Goal: Use online tool/utility: Utilize a website feature to perform a specific function

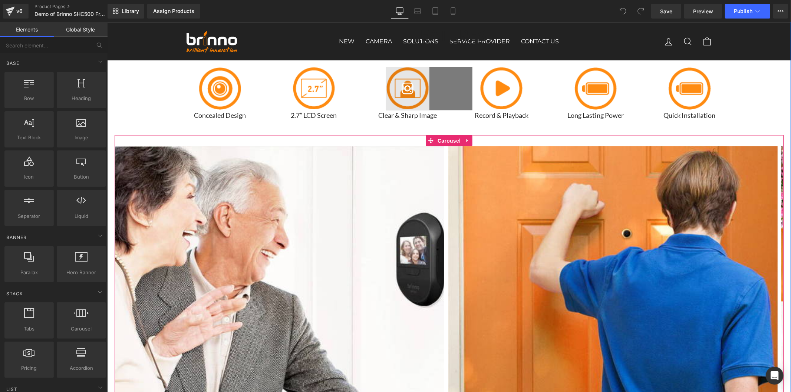
scroll to position [948, 0]
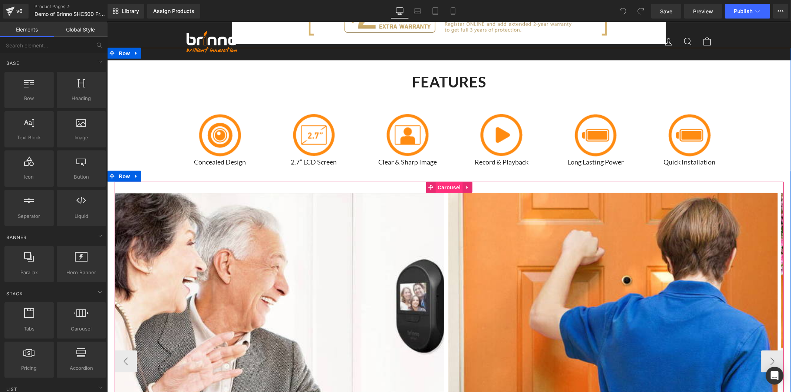
click at [436, 189] on span "Carousel" at bounding box center [449, 187] width 27 height 11
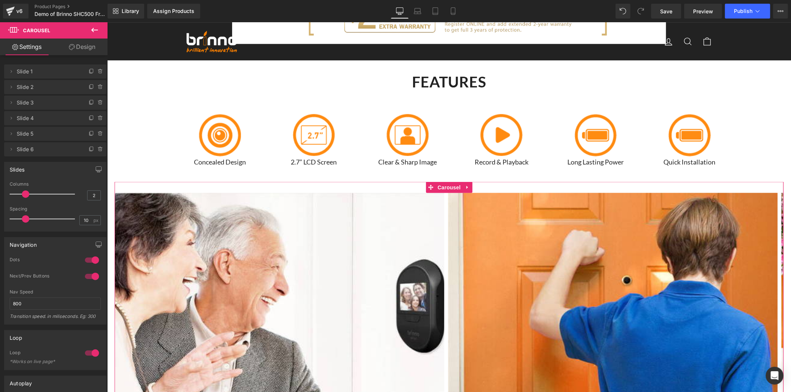
click at [88, 50] on link "Design" at bounding box center [82, 47] width 54 height 17
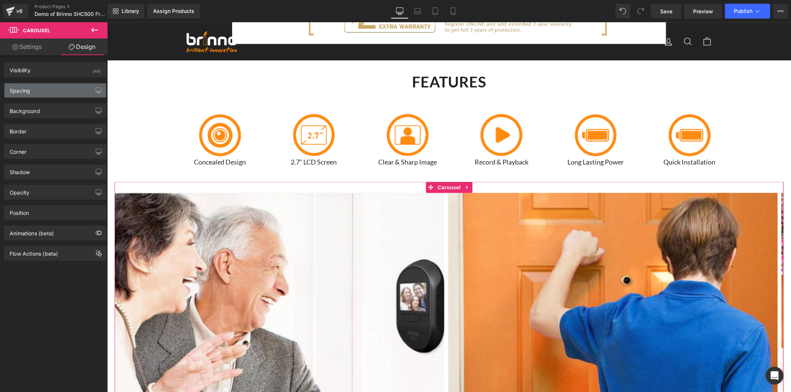
type input "0"
type input "30"
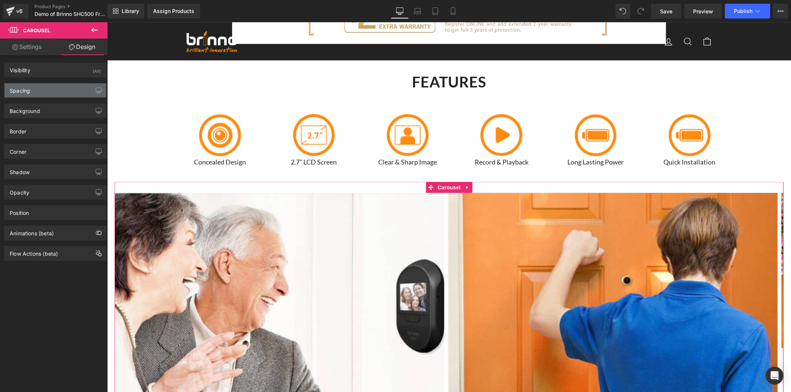
type input "0"
click at [38, 91] on div "Spacing" at bounding box center [55, 90] width 102 height 14
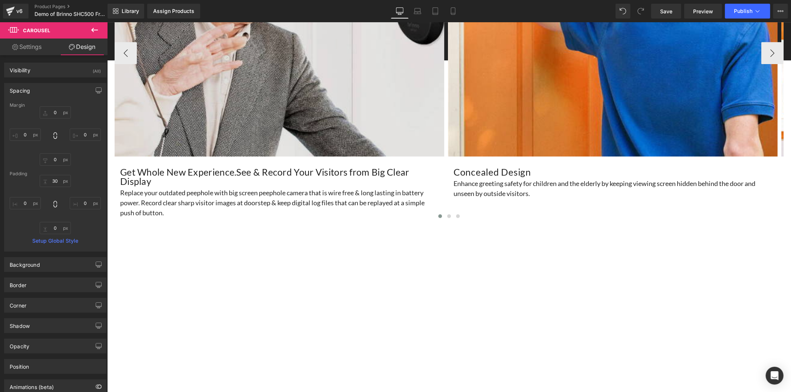
scroll to position [1278, 0]
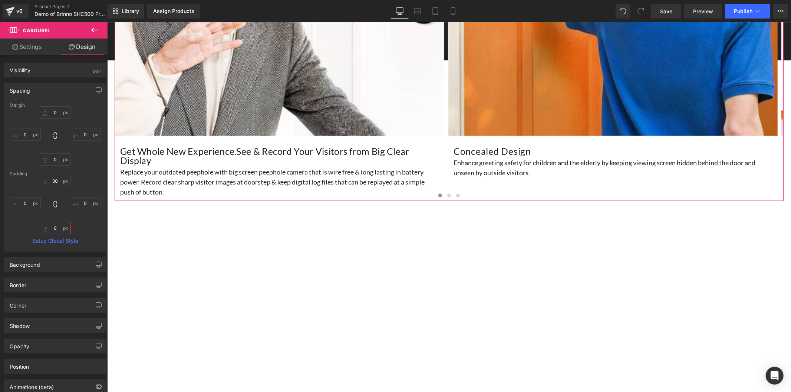
click at [52, 227] on input "0" at bounding box center [55, 228] width 31 height 12
type input "2"
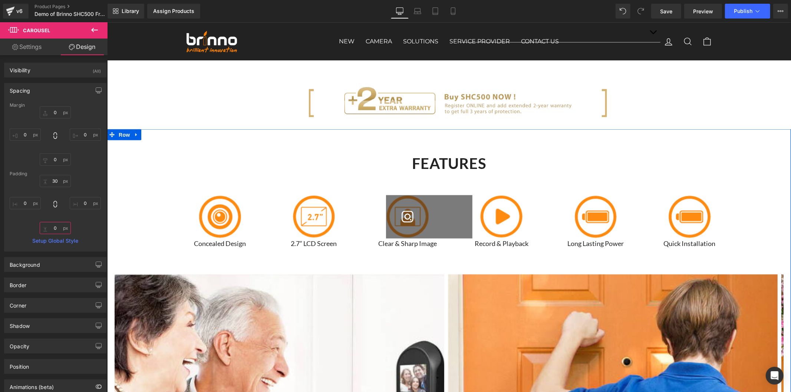
scroll to position [865, 0]
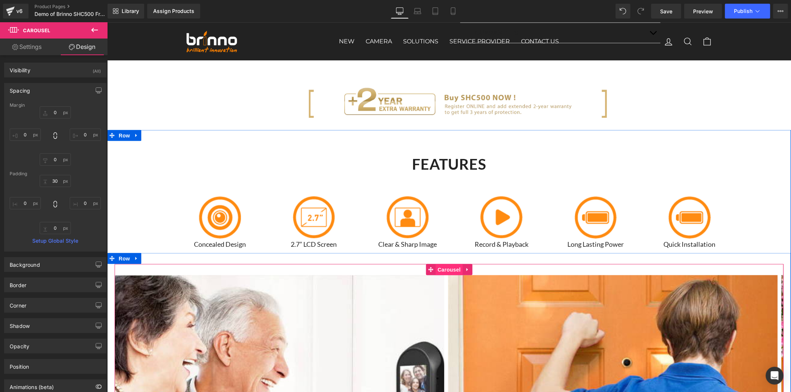
click at [443, 267] on span "Carousel" at bounding box center [449, 269] width 27 height 11
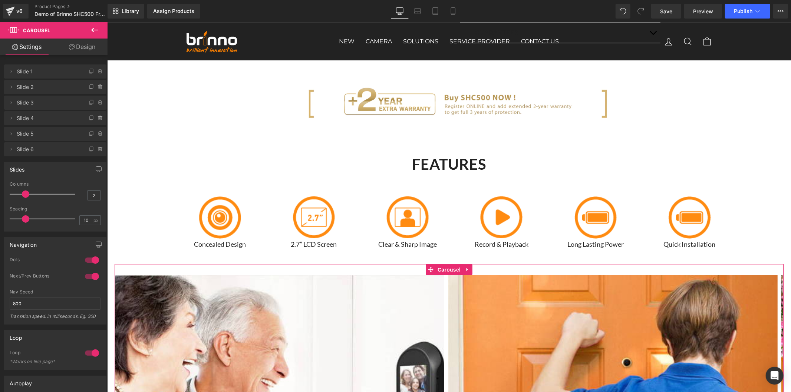
click at [96, 50] on link "Design" at bounding box center [82, 47] width 54 height 17
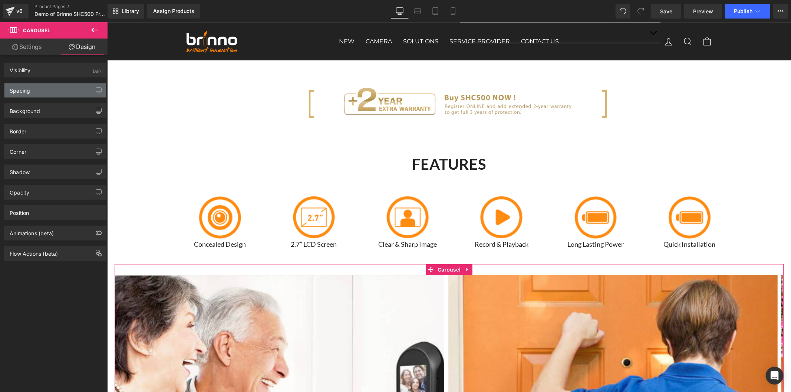
click at [40, 90] on div "Spacing" at bounding box center [55, 90] width 102 height 14
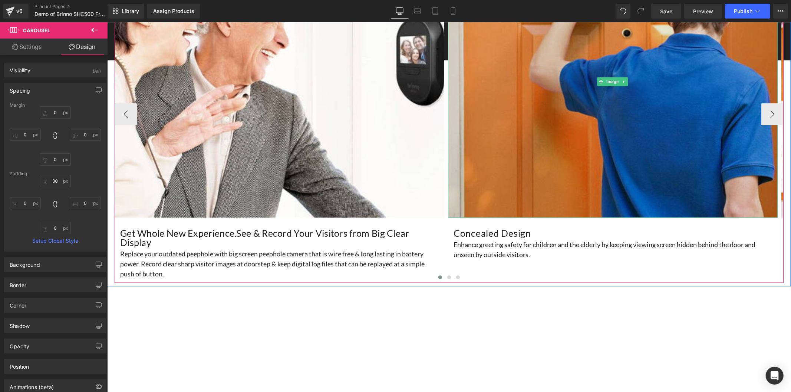
scroll to position [1236, 0]
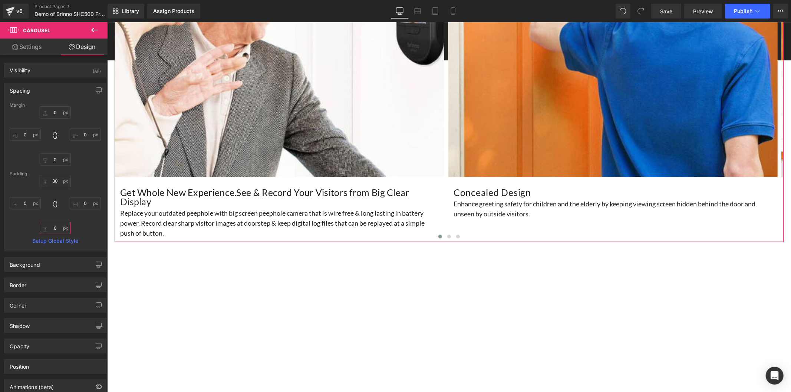
click at [53, 227] on input "0" at bounding box center [55, 228] width 31 height 12
type input "1"
click at [53, 160] on input "0" at bounding box center [55, 160] width 31 height 12
type input "1"
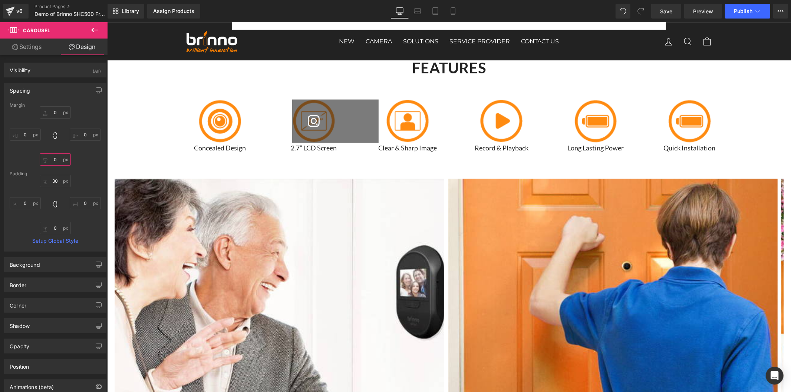
scroll to position [948, 0]
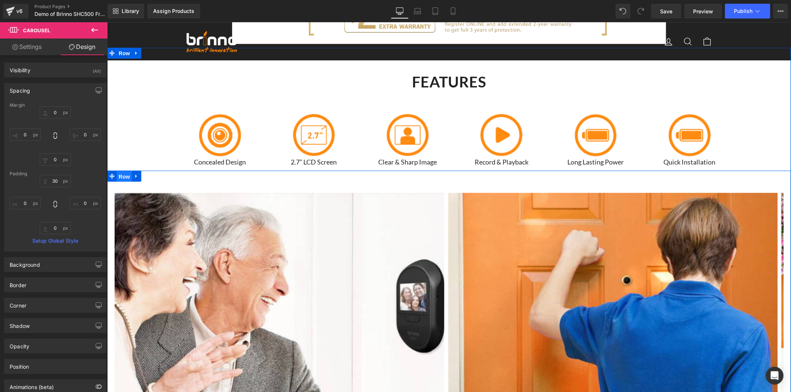
click at [119, 177] on span "Row" at bounding box center [123, 176] width 15 height 11
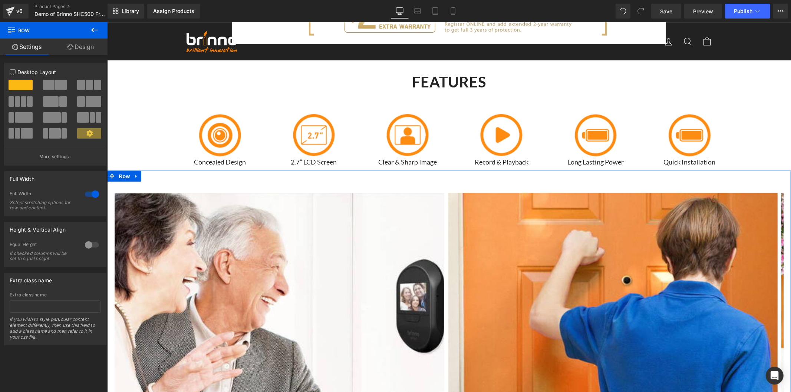
click at [79, 47] on link "Design" at bounding box center [81, 47] width 54 height 17
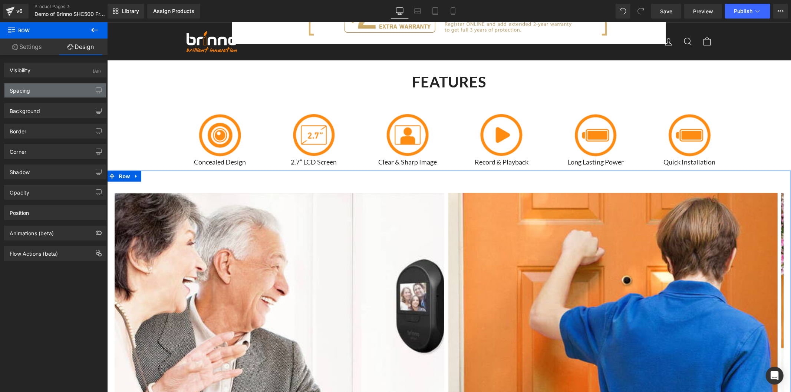
click at [45, 90] on div "Spacing" at bounding box center [55, 90] width 102 height 14
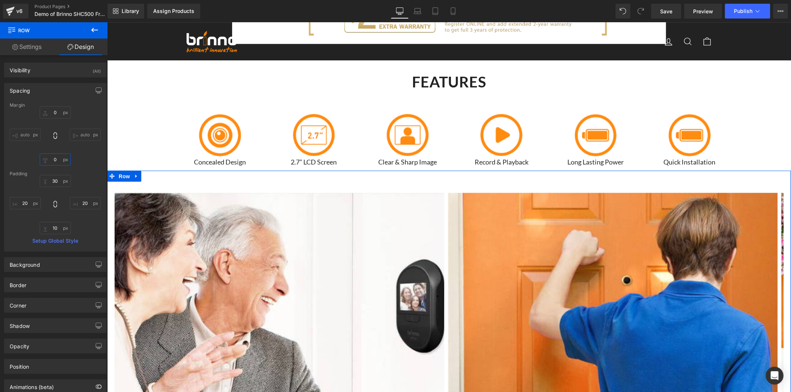
click at [56, 159] on input "0" at bounding box center [55, 160] width 31 height 12
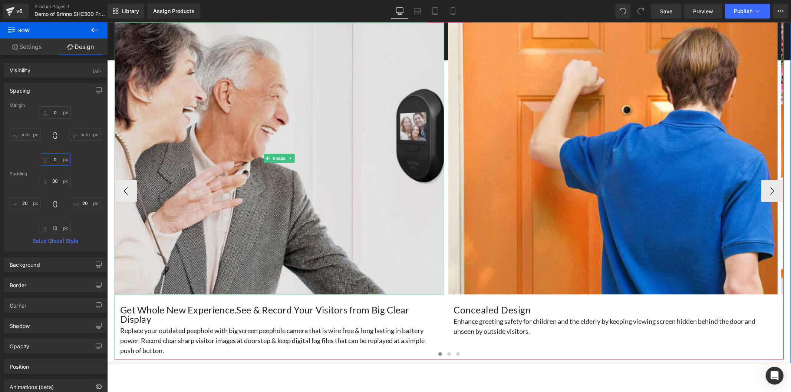
scroll to position [1278, 0]
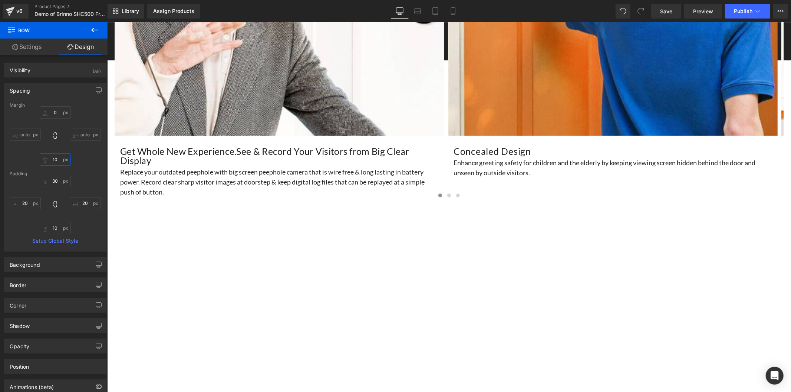
type input "1"
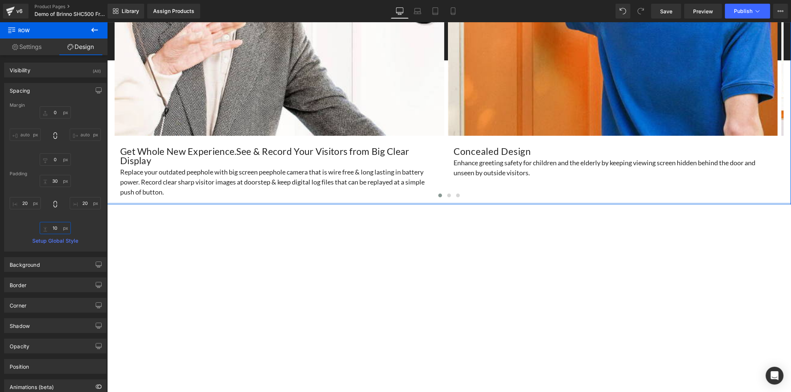
click at [56, 228] on input "10" at bounding box center [55, 228] width 31 height 12
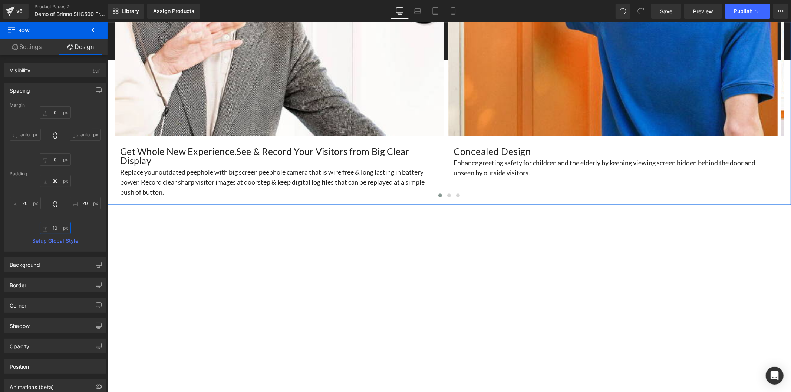
click at [56, 228] on input "10" at bounding box center [55, 228] width 31 height 12
type input "2"
type input "10"
click at [447, 194] on span at bounding box center [449, 195] width 4 height 4
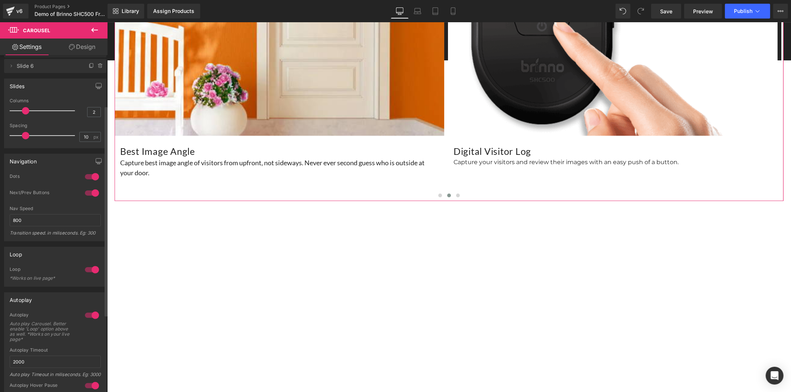
scroll to position [80, 0]
click at [90, 182] on div at bounding box center [92, 180] width 18 height 12
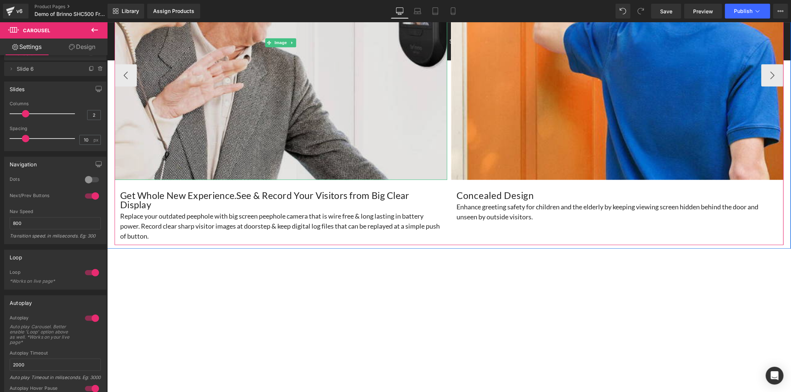
scroll to position [1236, 0]
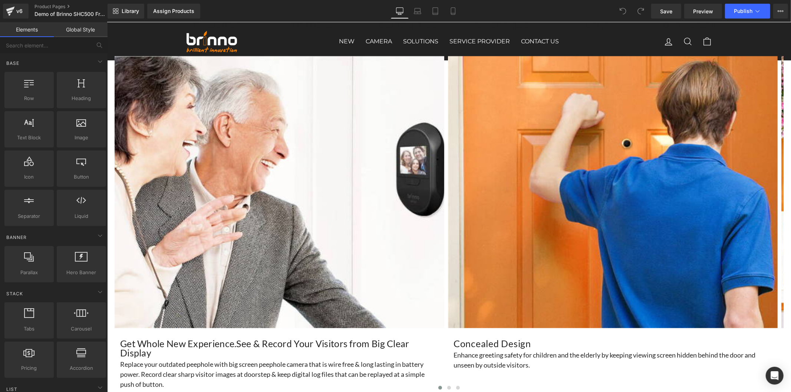
scroll to position [1195, 0]
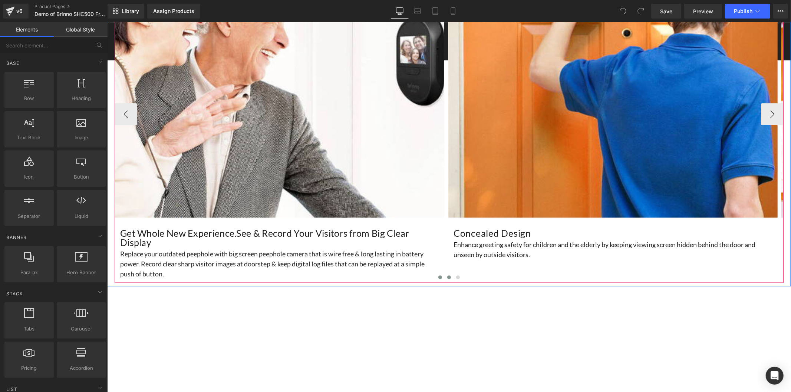
click at [448, 279] on button at bounding box center [448, 277] width 9 height 7
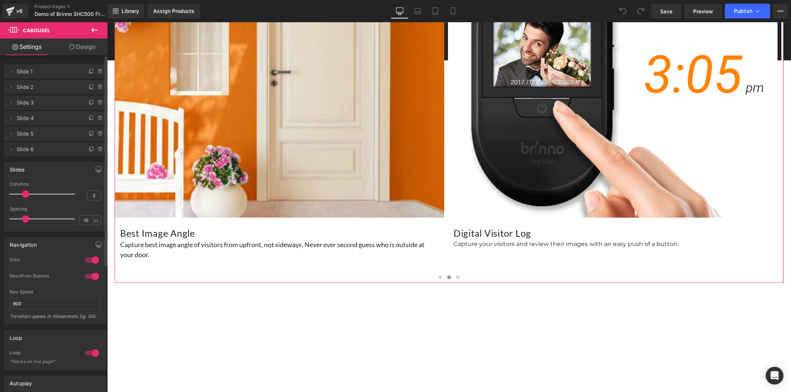
click at [85, 259] on div at bounding box center [92, 260] width 18 height 12
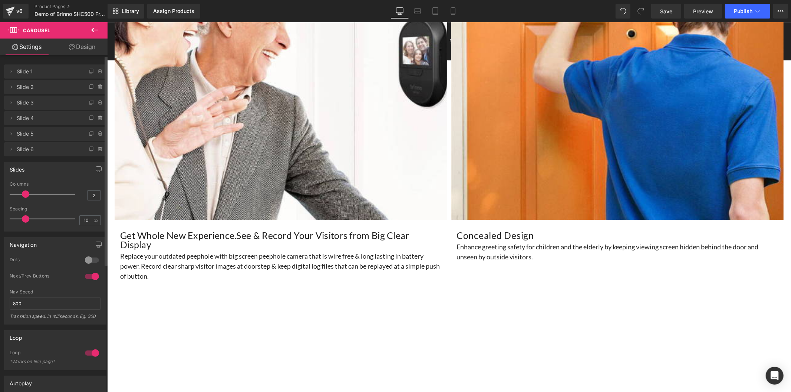
click at [85, 259] on div at bounding box center [92, 260] width 18 height 12
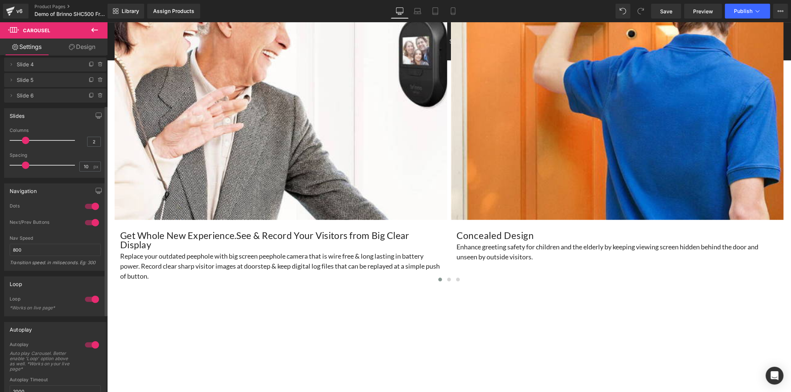
scroll to position [39, 0]
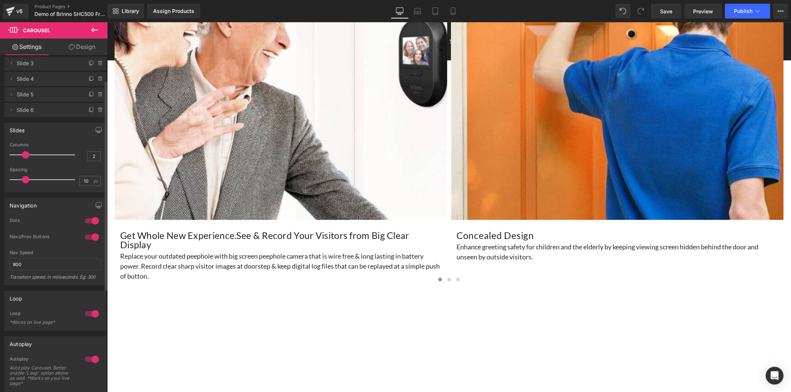
click at [90, 217] on div at bounding box center [92, 221] width 18 height 12
click at [668, 10] on span "Save" at bounding box center [666, 11] width 12 height 8
click at [709, 12] on span "Preview" at bounding box center [703, 11] width 20 height 8
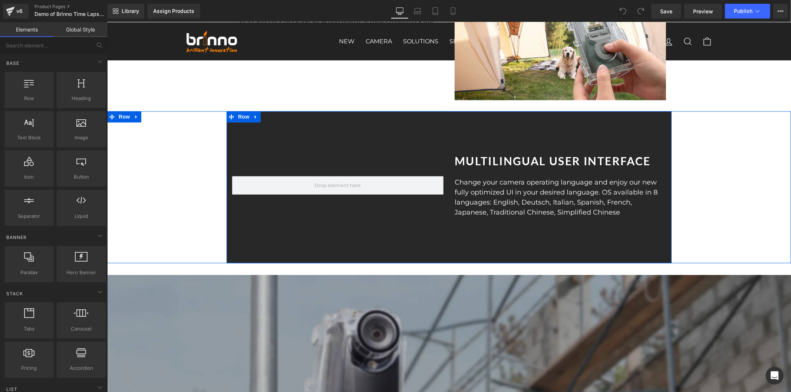
scroll to position [3710, 0]
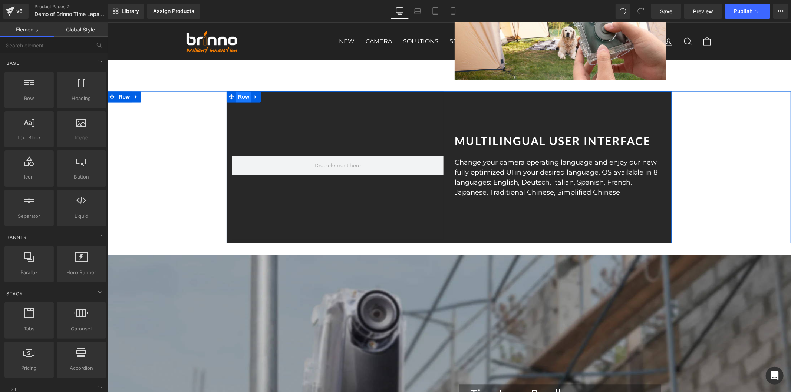
click at [237, 102] on span "Row" at bounding box center [243, 96] width 15 height 11
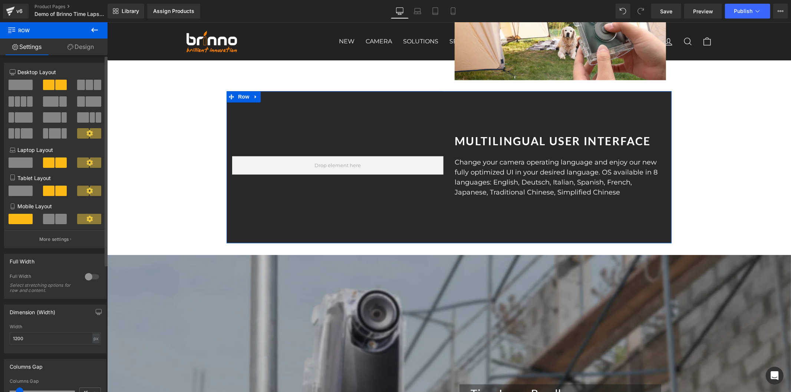
click at [91, 279] on div at bounding box center [92, 277] width 18 height 12
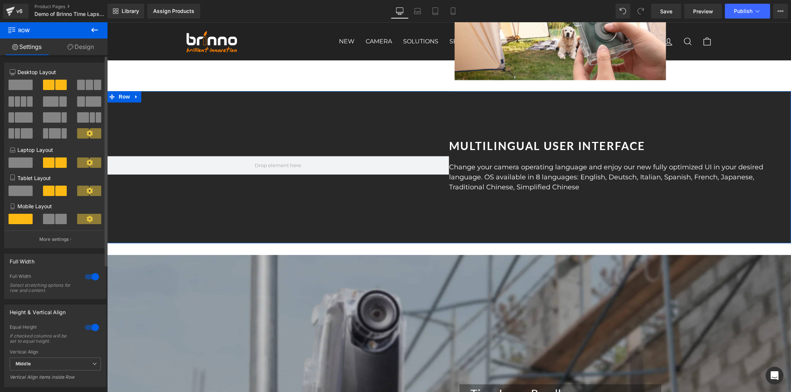
scroll to position [3702, 0]
click at [456, 15] on link "Mobile" at bounding box center [453, 11] width 18 height 15
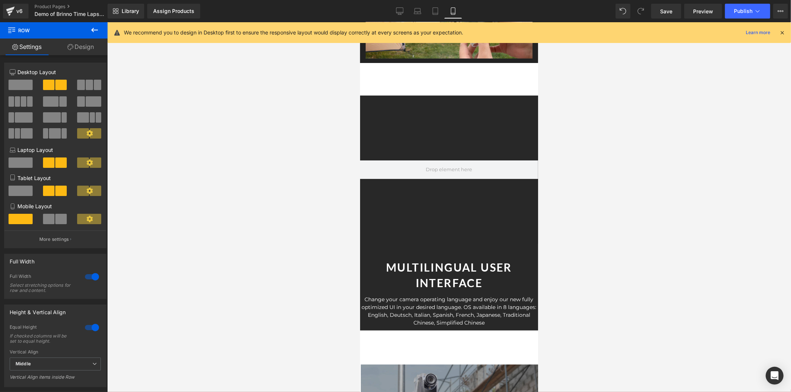
scroll to position [4866, 0]
click at [399, 13] on icon at bounding box center [399, 11] width 7 height 6
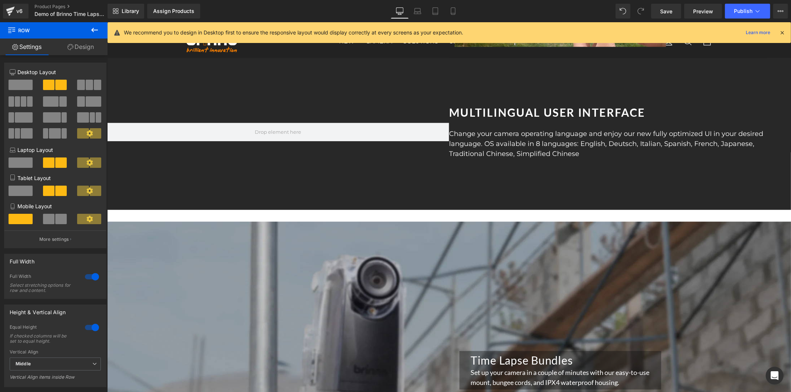
scroll to position [3657, 0]
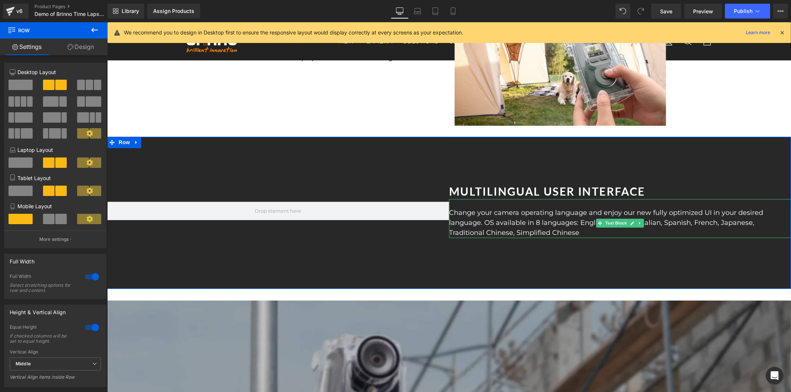
click at [553, 227] on p "Change your camera operating language and enjoy our new fully optimized UI in y…" at bounding box center [620, 223] width 342 height 30
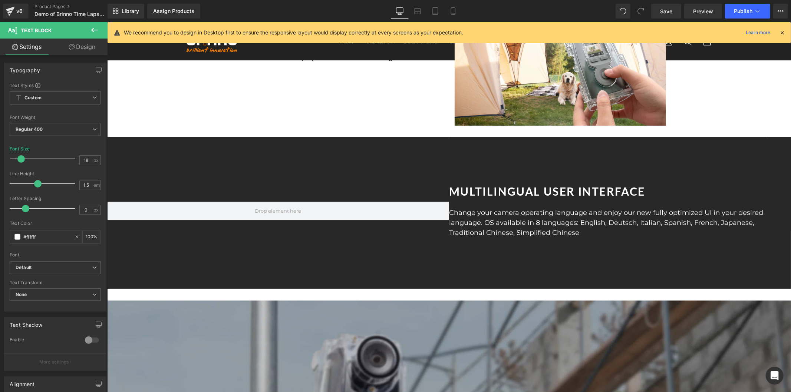
click at [92, 47] on link "Design" at bounding box center [82, 47] width 54 height 17
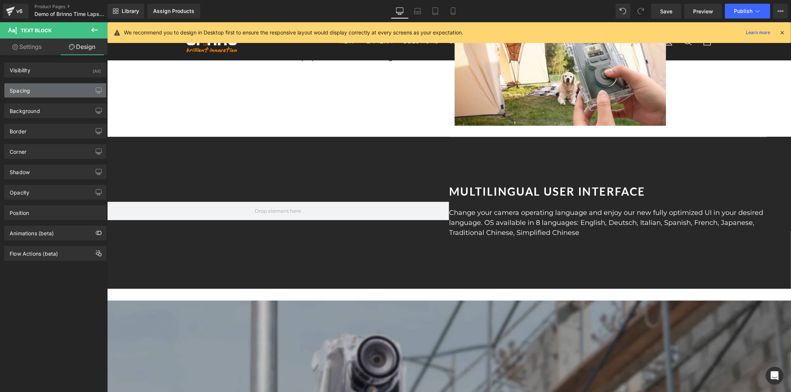
click at [57, 86] on div "Spacing" at bounding box center [55, 90] width 102 height 14
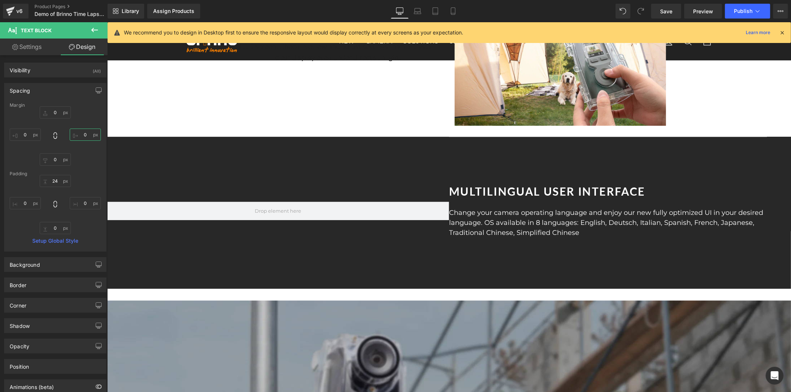
click at [84, 135] on input "text" at bounding box center [85, 135] width 31 height 12
type input "4"
type input "7"
type input "1"
type input "200"
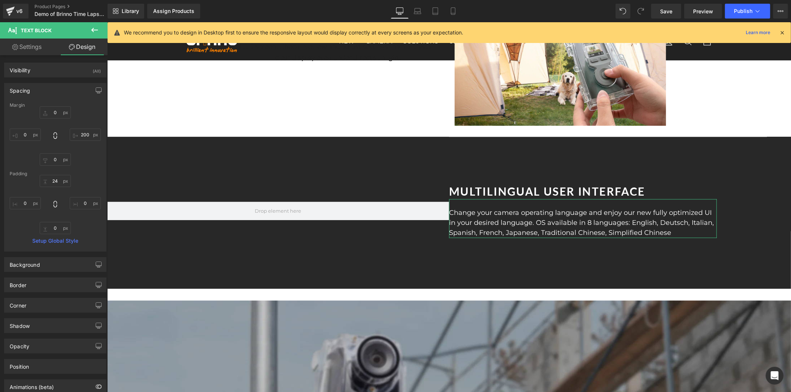
click at [42, 46] on link "Settings" at bounding box center [27, 47] width 54 height 17
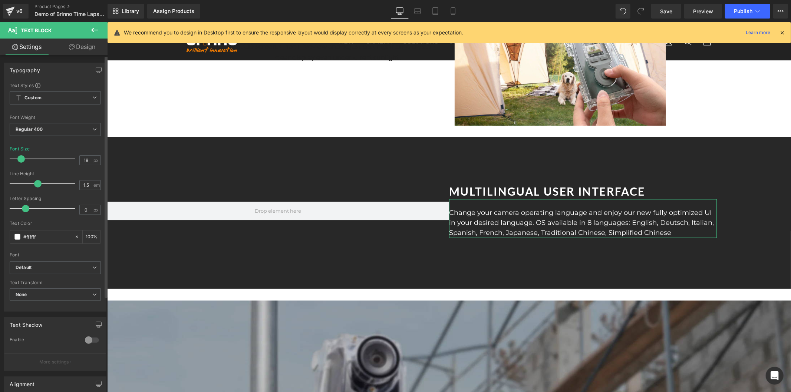
scroll to position [41, 0]
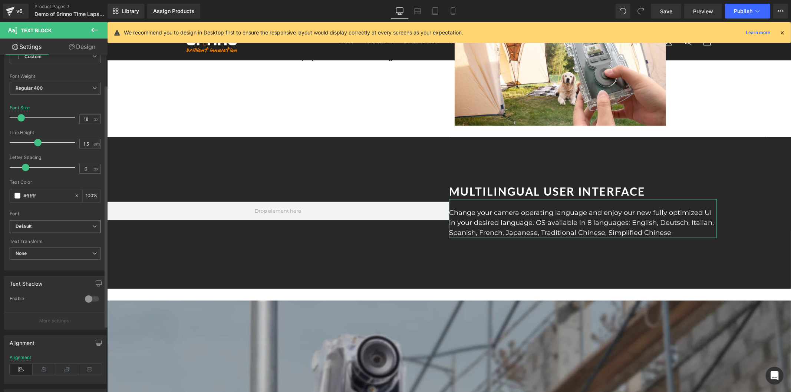
click at [68, 227] on b "Default" at bounding box center [54, 227] width 77 height 6
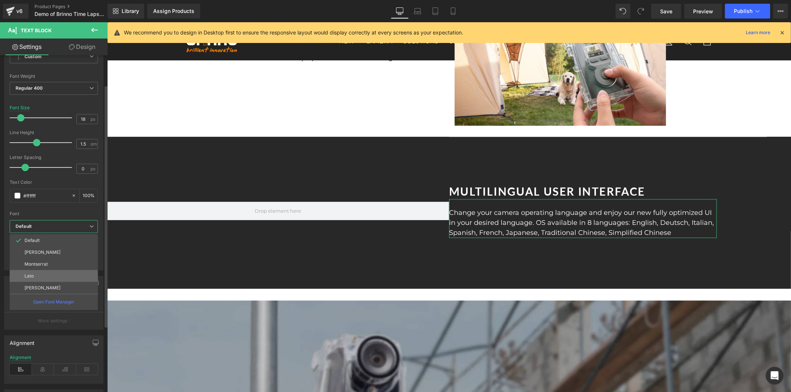
click at [60, 273] on li "Lato" at bounding box center [54, 276] width 88 height 12
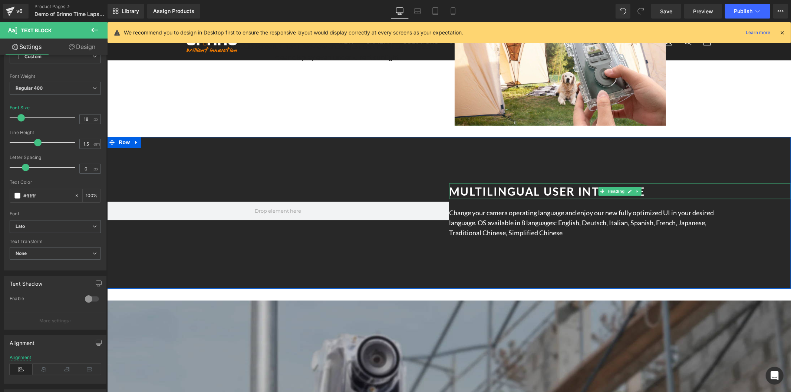
click at [489, 199] on h1 "Multilingual User Interface" at bounding box center [620, 191] width 342 height 16
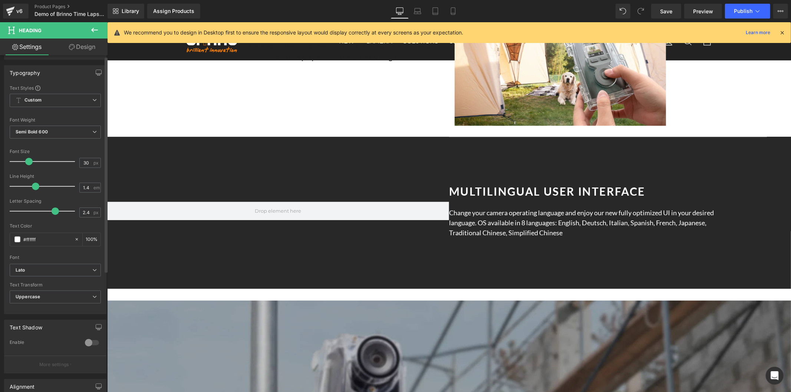
scroll to position [165, 0]
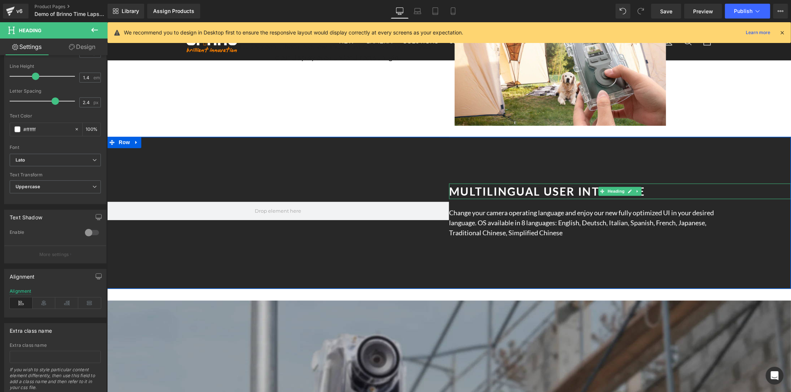
click at [511, 199] on h1 "Multilingual User Interface" at bounding box center [620, 191] width 342 height 16
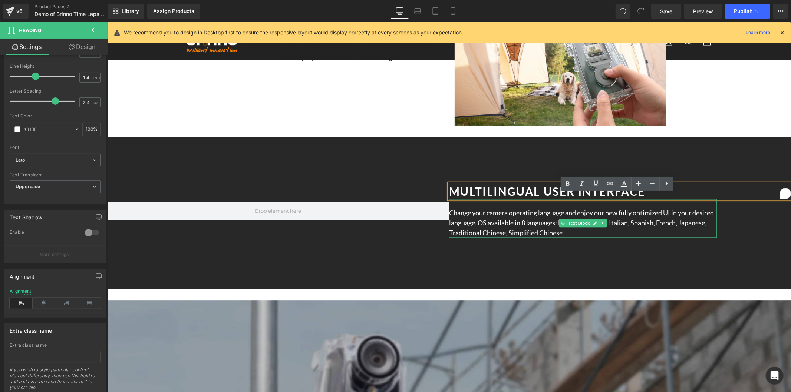
click at [506, 230] on p "Change your camera operating language and enjoy our new fully optimized UI in y…" at bounding box center [583, 223] width 268 height 30
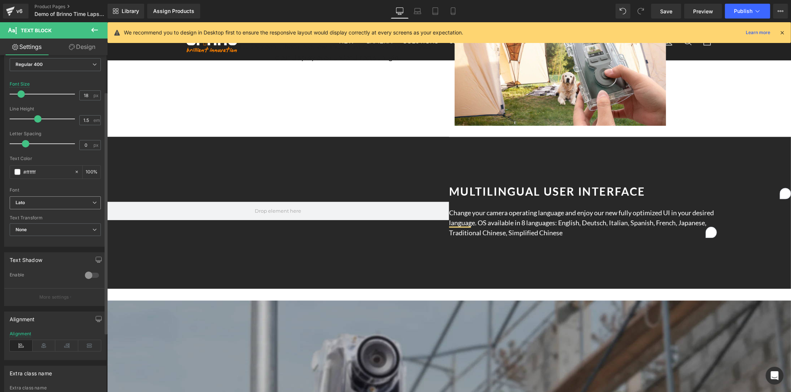
scroll to position [50, 0]
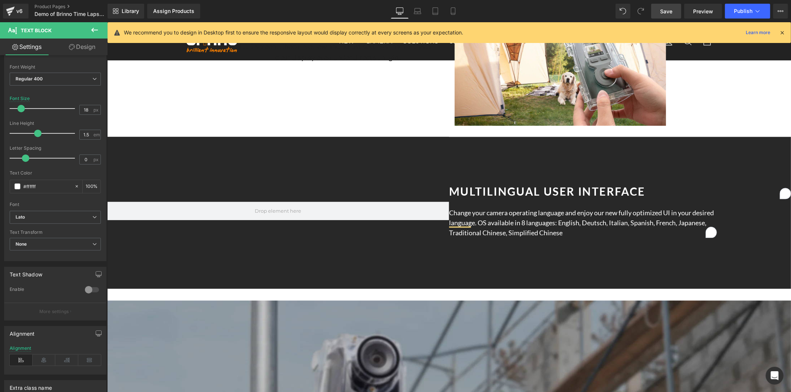
drag, startPoint x: 665, startPoint y: 11, endPoint x: 431, endPoint y: 226, distance: 317.7
click at [665, 11] on span "Save" at bounding box center [666, 11] width 12 height 8
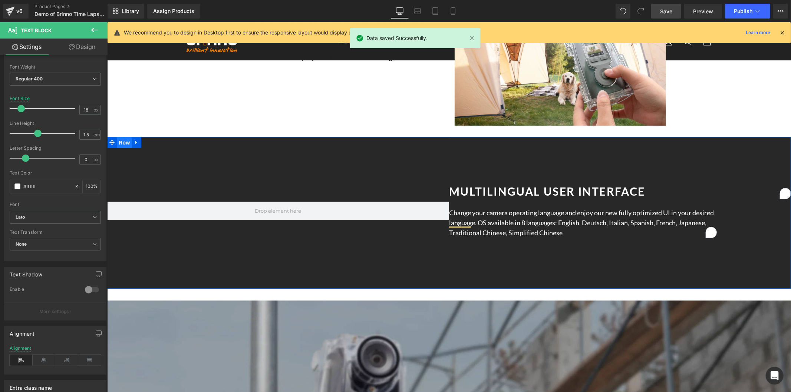
click at [118, 148] on span "Row" at bounding box center [123, 142] width 15 height 11
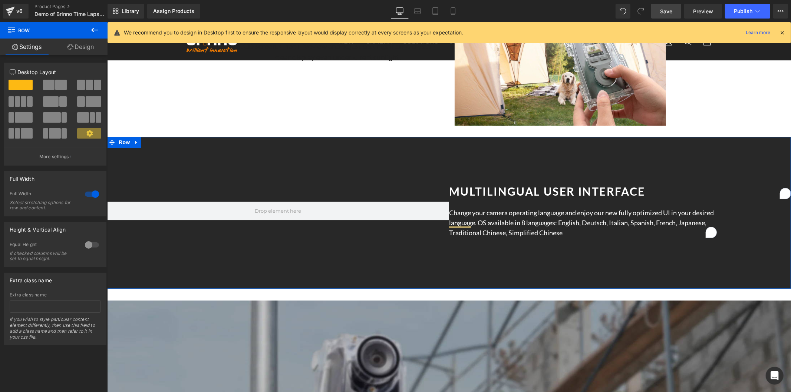
click at [84, 246] on div at bounding box center [92, 245] width 18 height 12
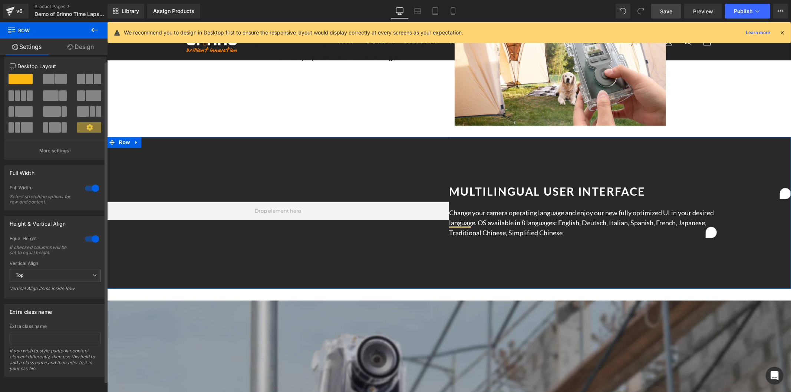
scroll to position [13, 0]
click at [88, 269] on span "Top" at bounding box center [55, 275] width 91 height 13
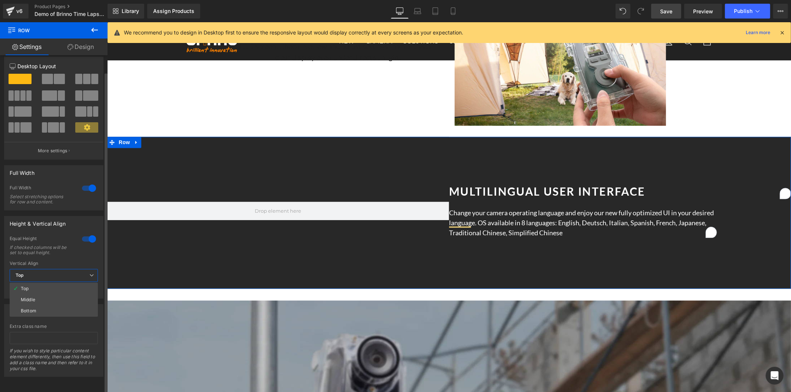
click at [88, 269] on span "Top" at bounding box center [54, 275] width 88 height 13
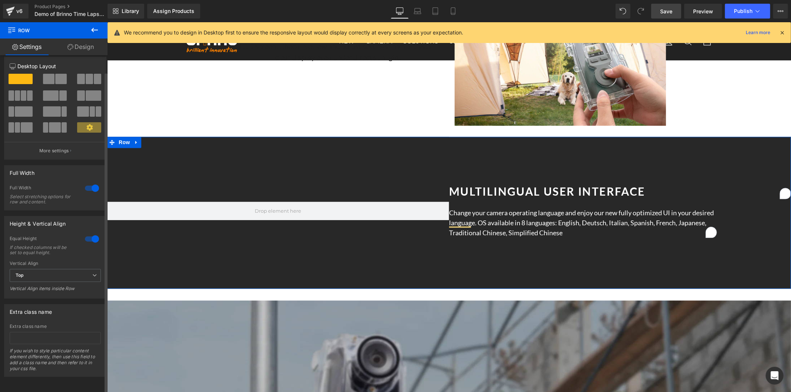
click at [91, 234] on div at bounding box center [92, 239] width 18 height 12
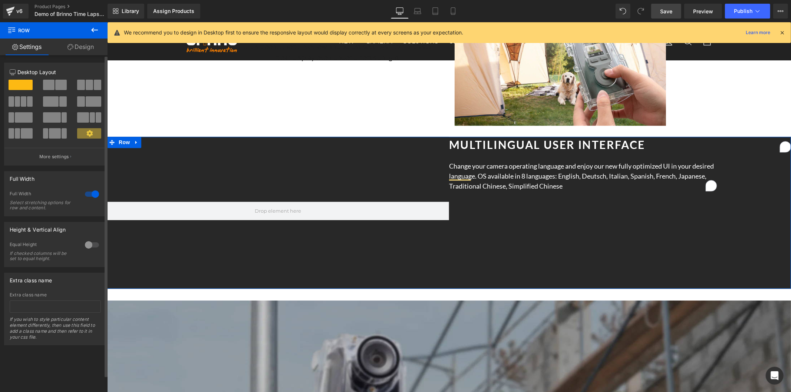
scroll to position [0, 0]
click at [90, 244] on div at bounding box center [92, 245] width 18 height 12
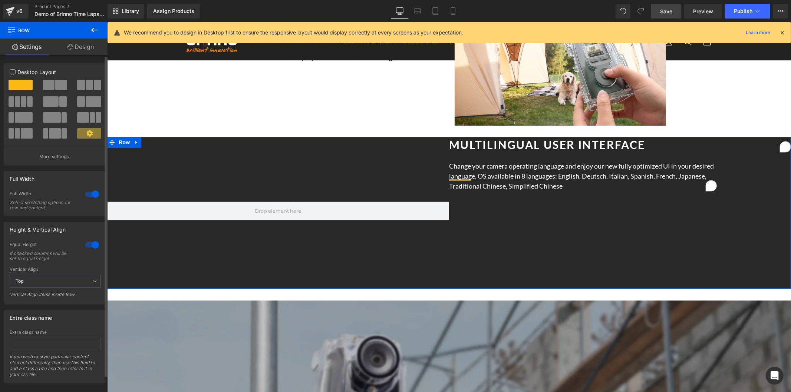
click at [90, 244] on div at bounding box center [92, 245] width 18 height 12
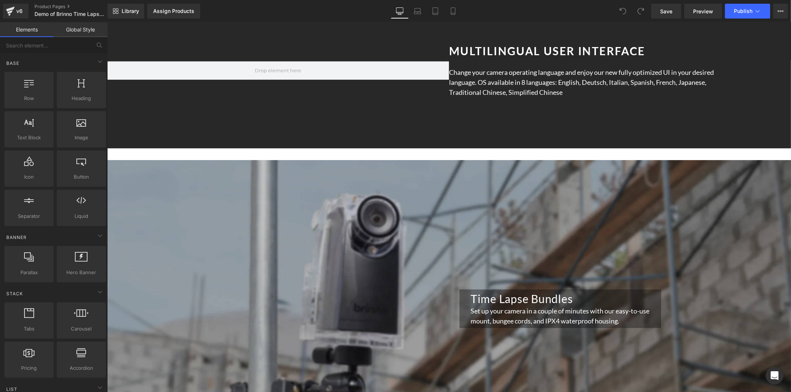
scroll to position [3792, 0]
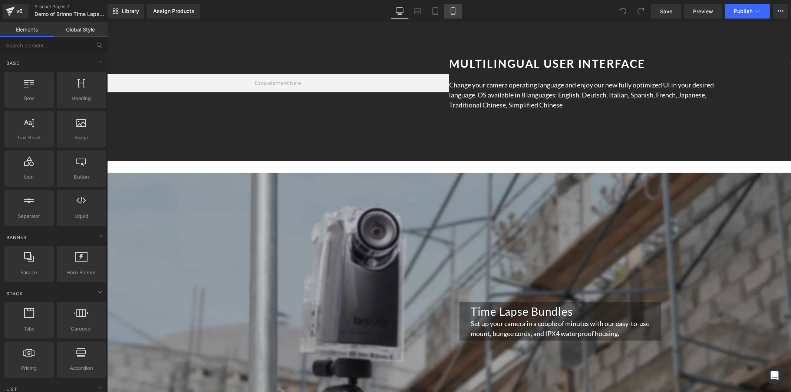
click at [451, 10] on icon at bounding box center [453, 10] width 7 height 7
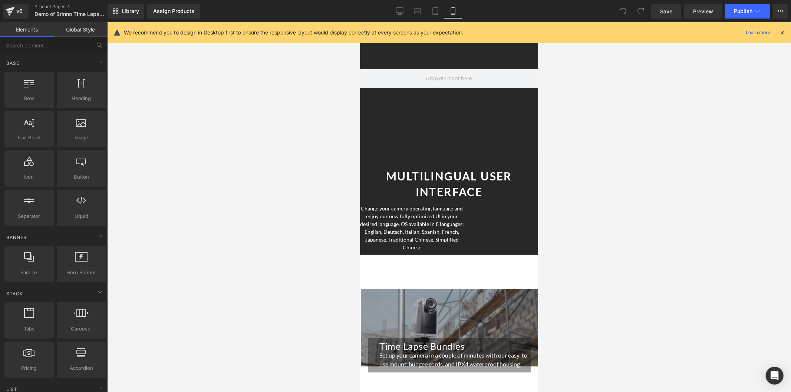
scroll to position [4921, 0]
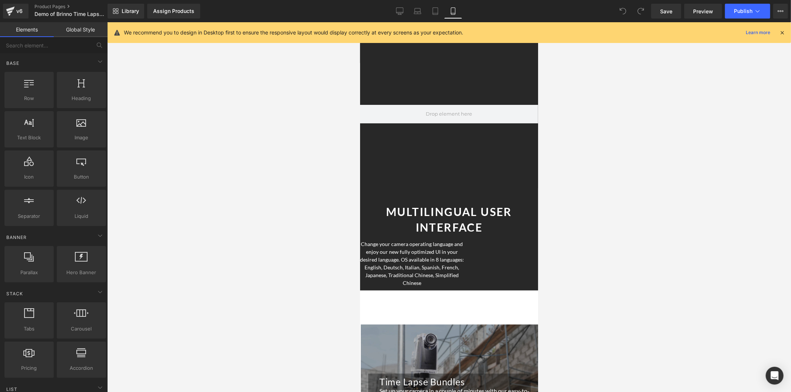
click at [427, 234] on span "Time Lapse Bundles Heading Set up your camera in a couple of minutes with our e…" at bounding box center [449, 363] width 177 height 350
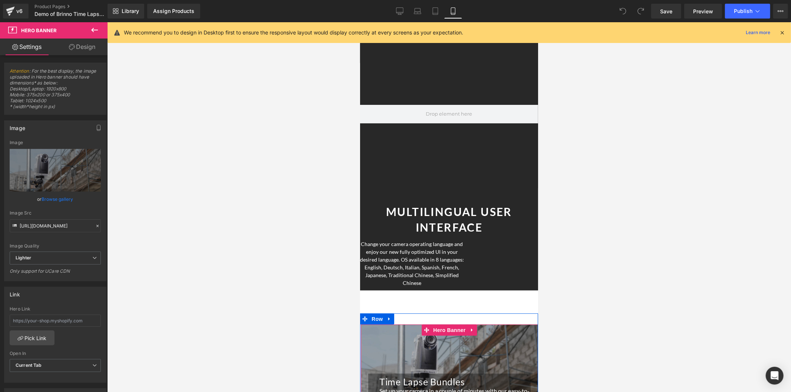
click at [425, 226] on span "Time Lapse Bundles Heading Set up your camera in a couple of minutes with our e…" at bounding box center [449, 363] width 177 height 350
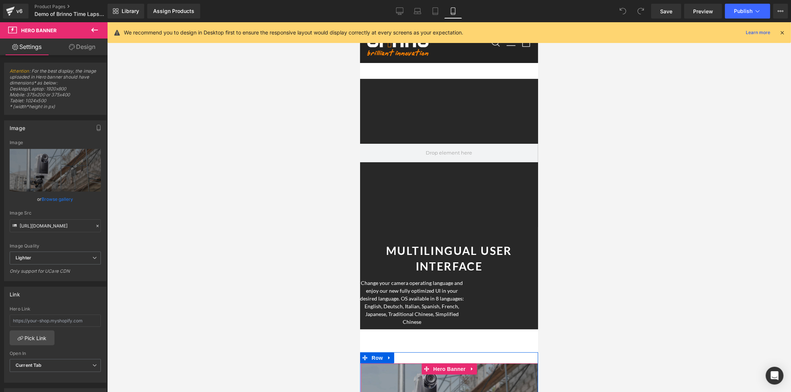
scroll to position [4839, 0]
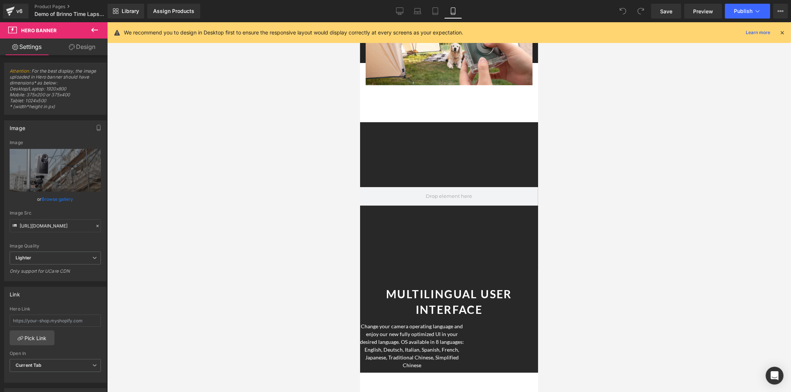
click at [403, 13] on icon at bounding box center [399, 11] width 7 height 6
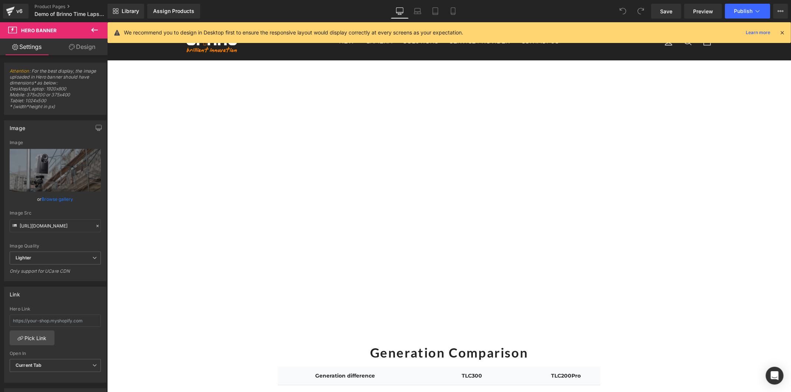
scroll to position [3593, 0]
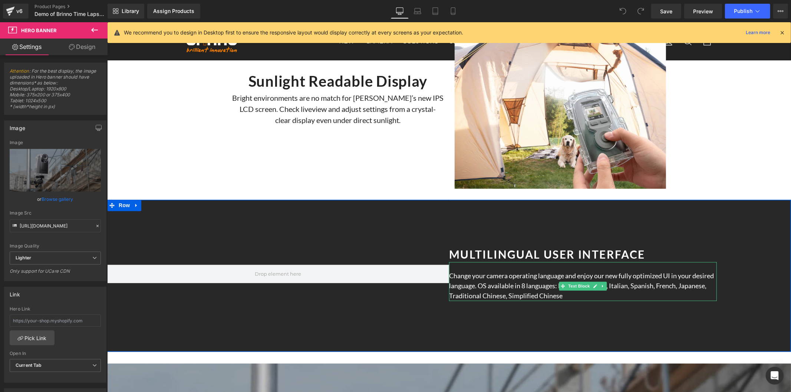
click at [518, 290] on p "Change your camera operating language and enjoy our new fully optimized UI in y…" at bounding box center [583, 286] width 268 height 30
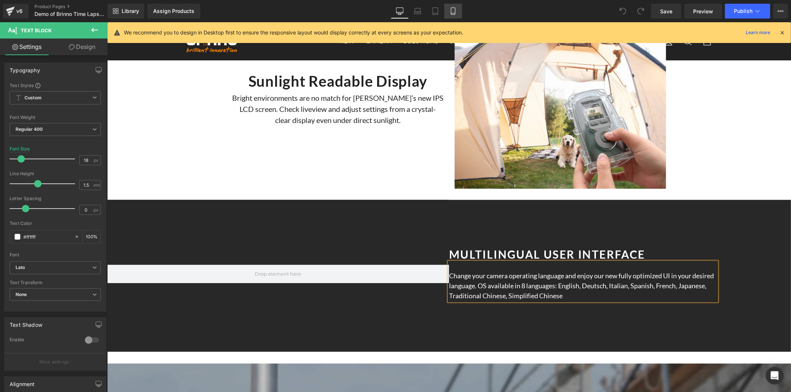
click at [453, 13] on icon at bounding box center [453, 10] width 7 height 7
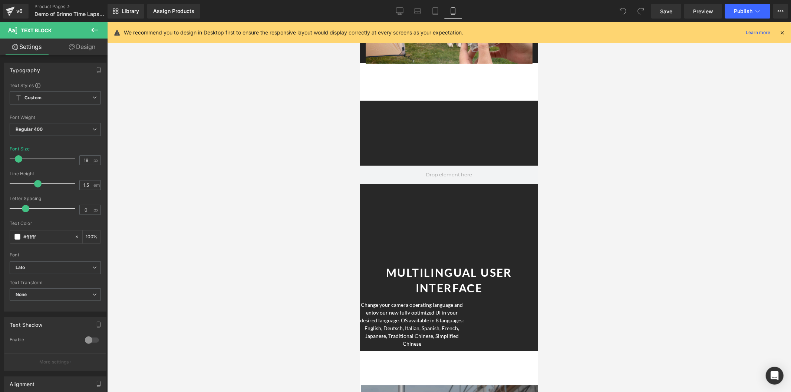
scroll to position [4850, 0]
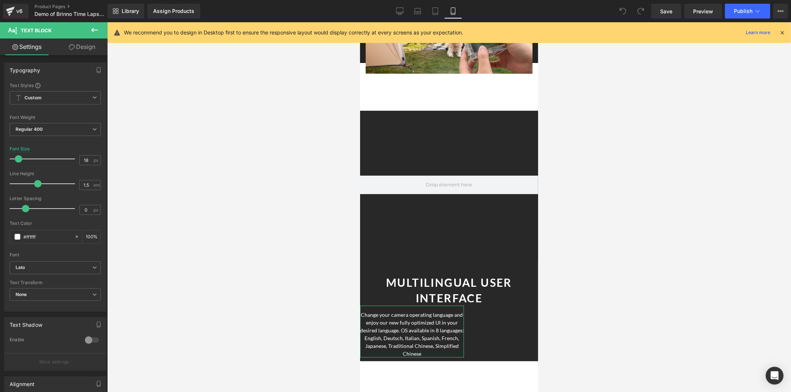
click at [85, 46] on link "Design" at bounding box center [82, 47] width 54 height 17
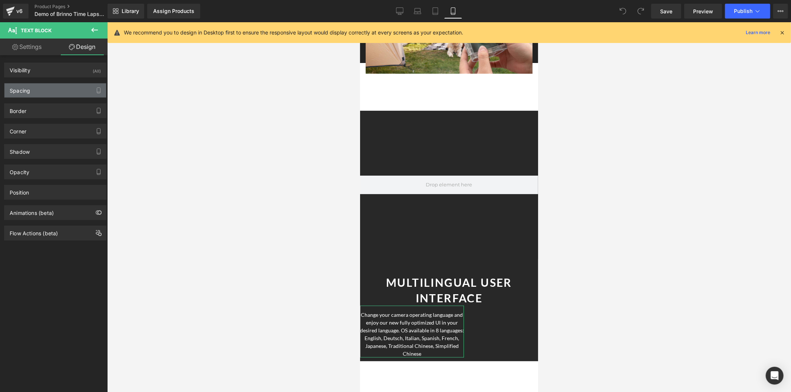
click at [57, 91] on div "Spacing" at bounding box center [55, 90] width 102 height 14
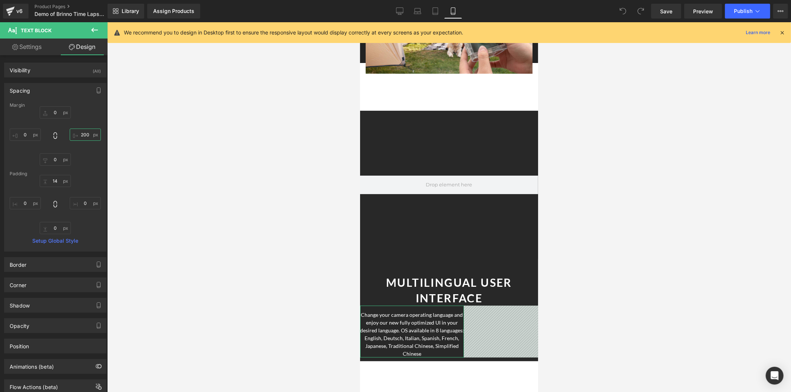
click at [84, 136] on input "text" at bounding box center [85, 135] width 31 height 12
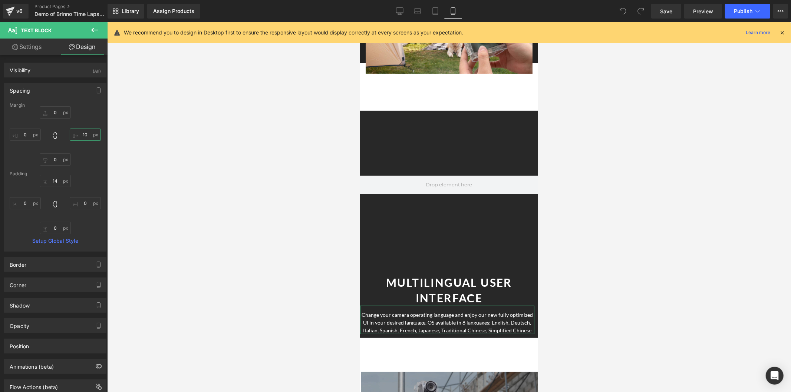
type input "1"
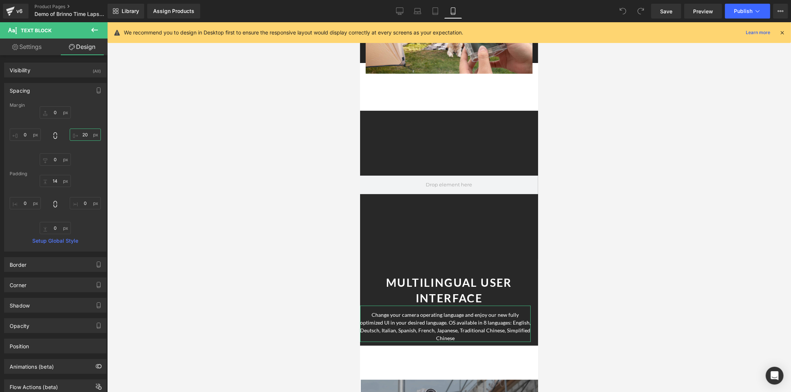
type input "2"
click at [82, 132] on input "40" at bounding box center [85, 135] width 31 height 12
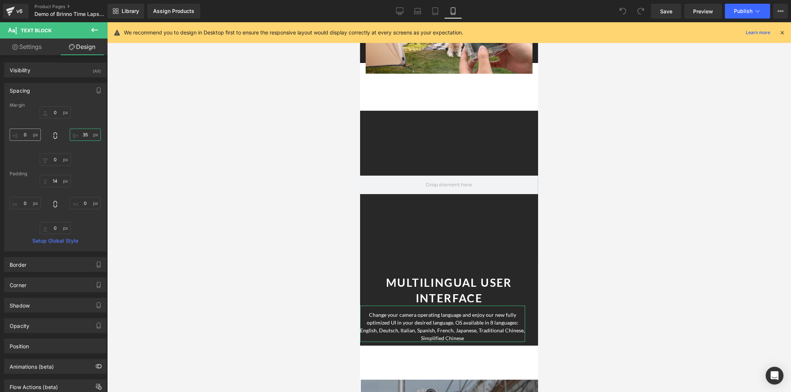
type input "35"
click at [24, 135] on input "text" at bounding box center [25, 135] width 31 height 12
type input "35"
click at [667, 13] on span "Save" at bounding box center [666, 11] width 12 height 8
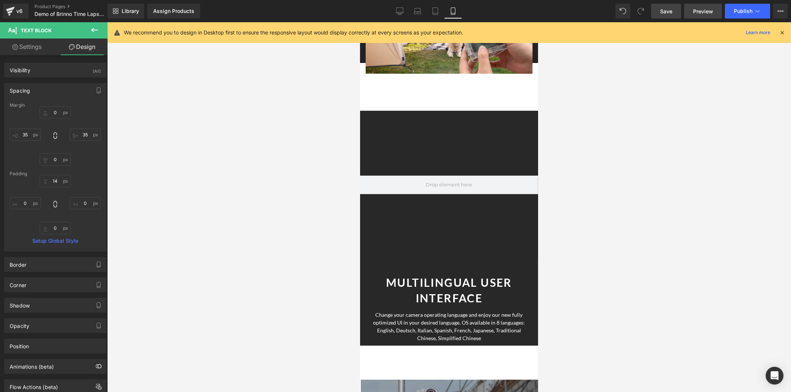
click at [701, 9] on span "Preview" at bounding box center [703, 11] width 20 height 8
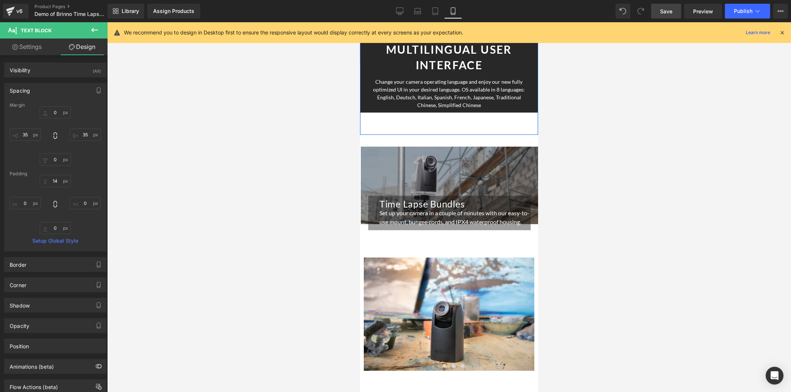
scroll to position [5180, 0]
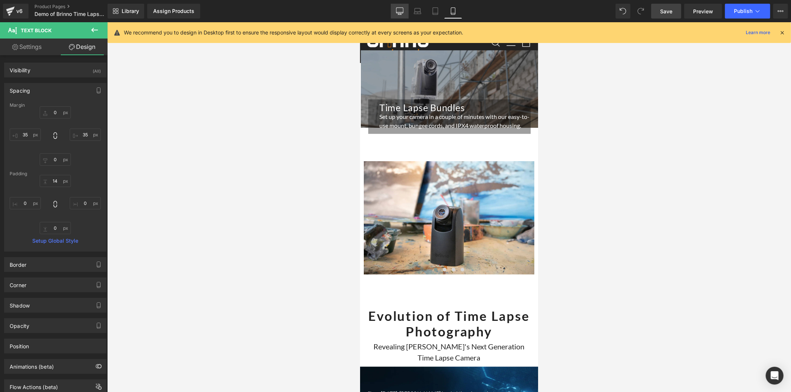
click at [403, 10] on icon at bounding box center [399, 11] width 7 height 6
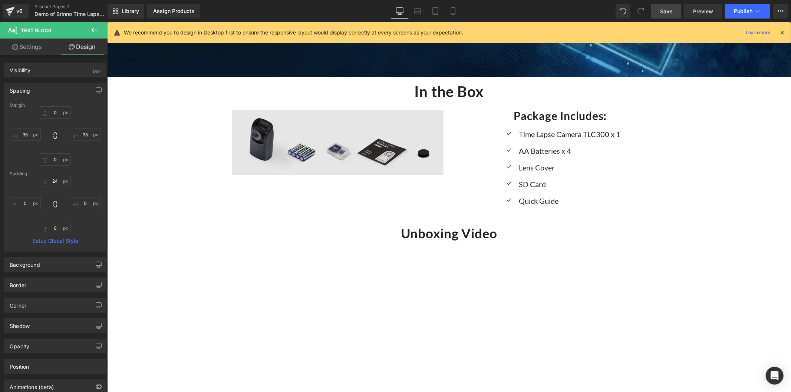
scroll to position [4711, 0]
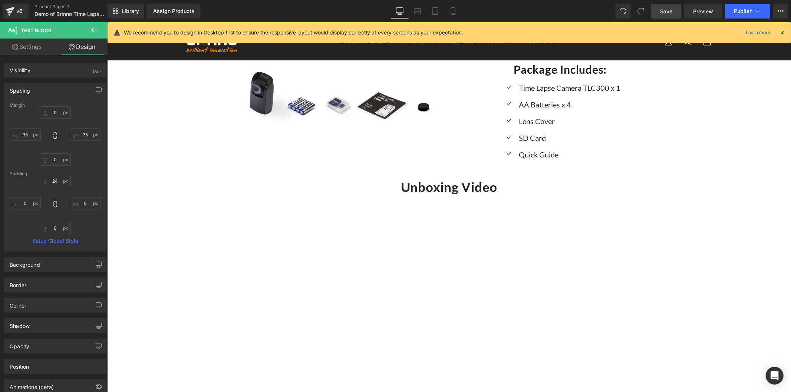
click at [98, 26] on icon at bounding box center [94, 30] width 9 height 9
